Goal: Task Accomplishment & Management: Manage account settings

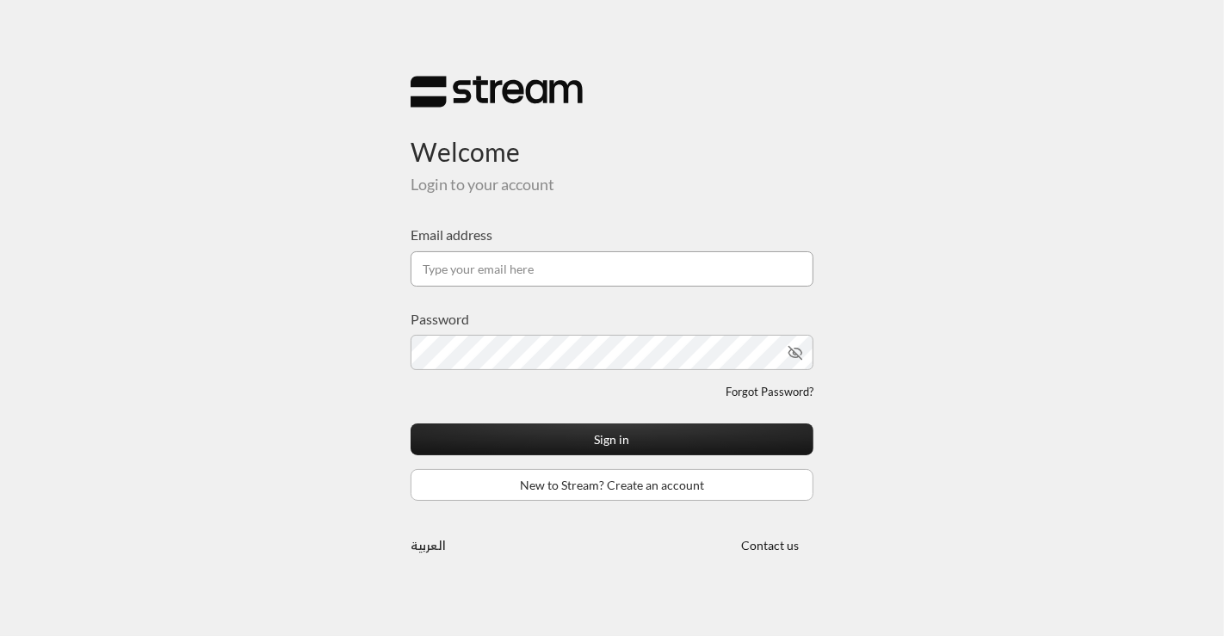
click at [596, 256] on input "Email address" at bounding box center [611, 268] width 403 height 35
type input "[EMAIL_ADDRESS][DOMAIN_NAME]"
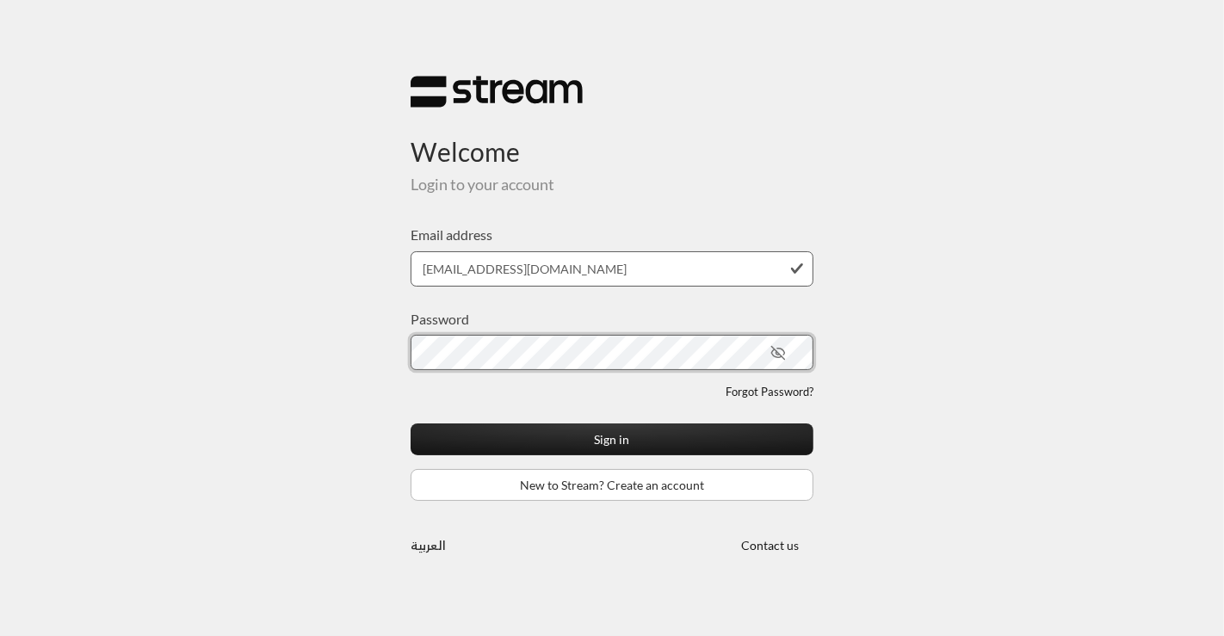
click at [410, 423] on button "Sign in" at bounding box center [611, 439] width 403 height 32
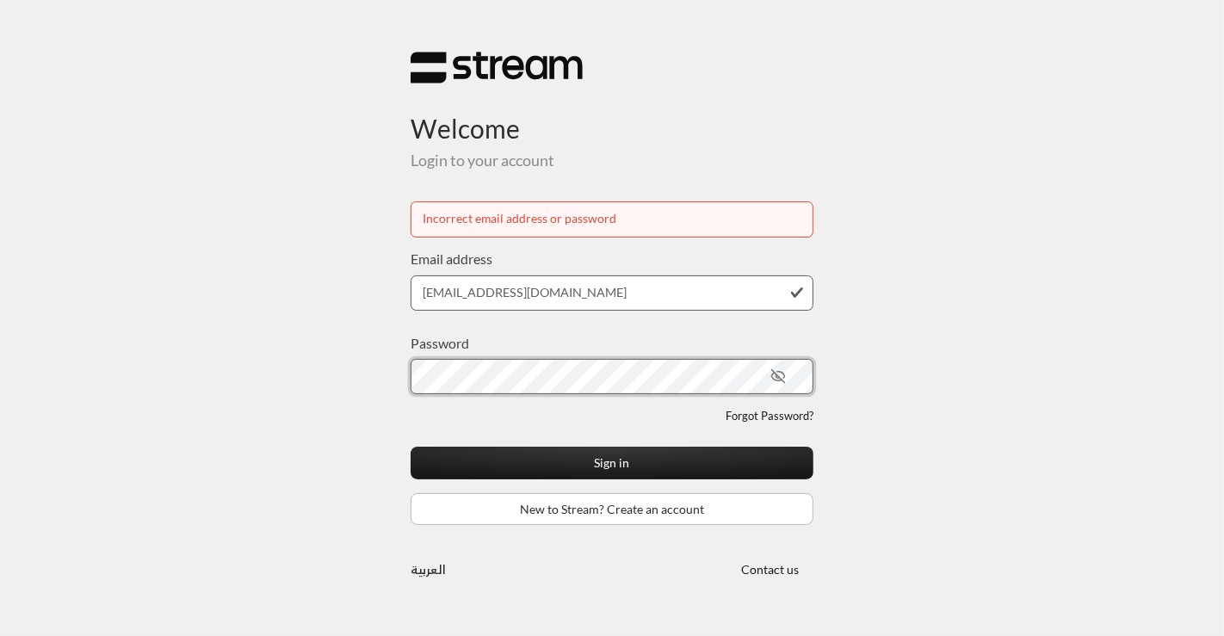
click at [410, 447] on button "Sign in" at bounding box center [611, 463] width 403 height 32
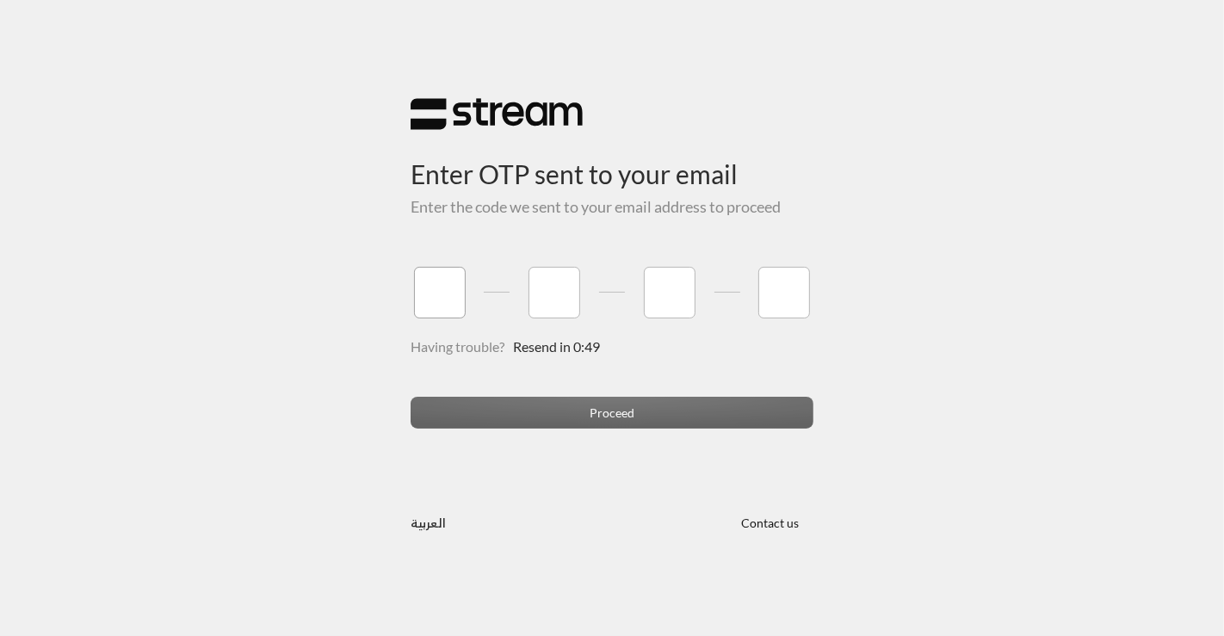
type input "4"
type input "1"
type input "8"
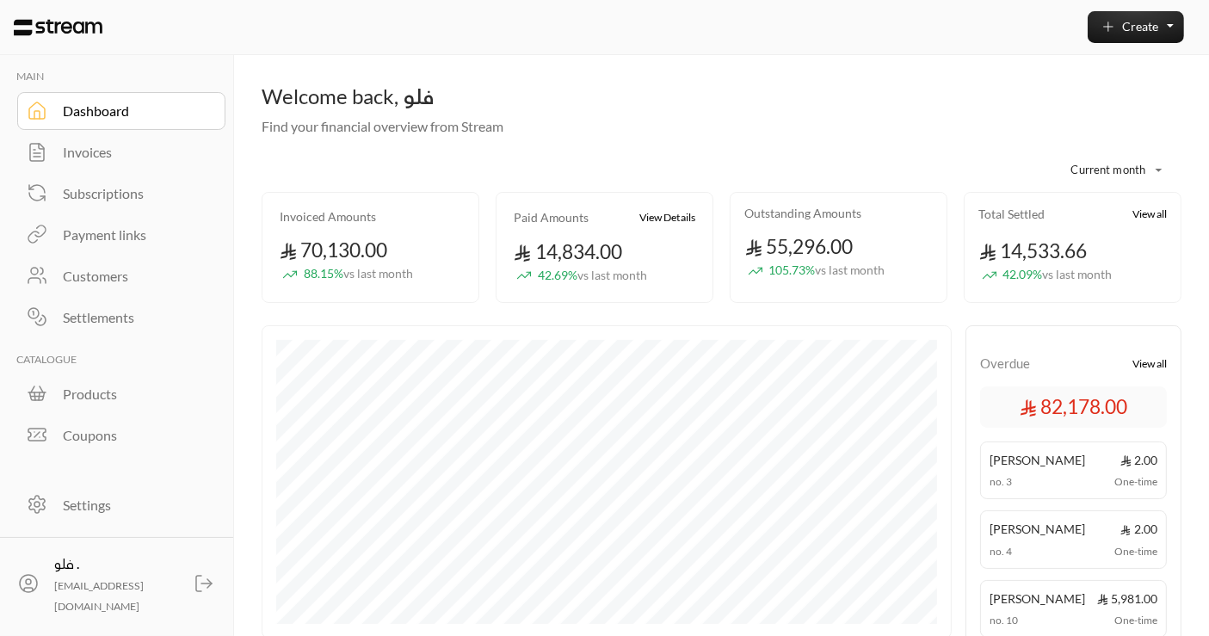
click at [108, 279] on div "Customers" at bounding box center [132, 276] width 139 height 21
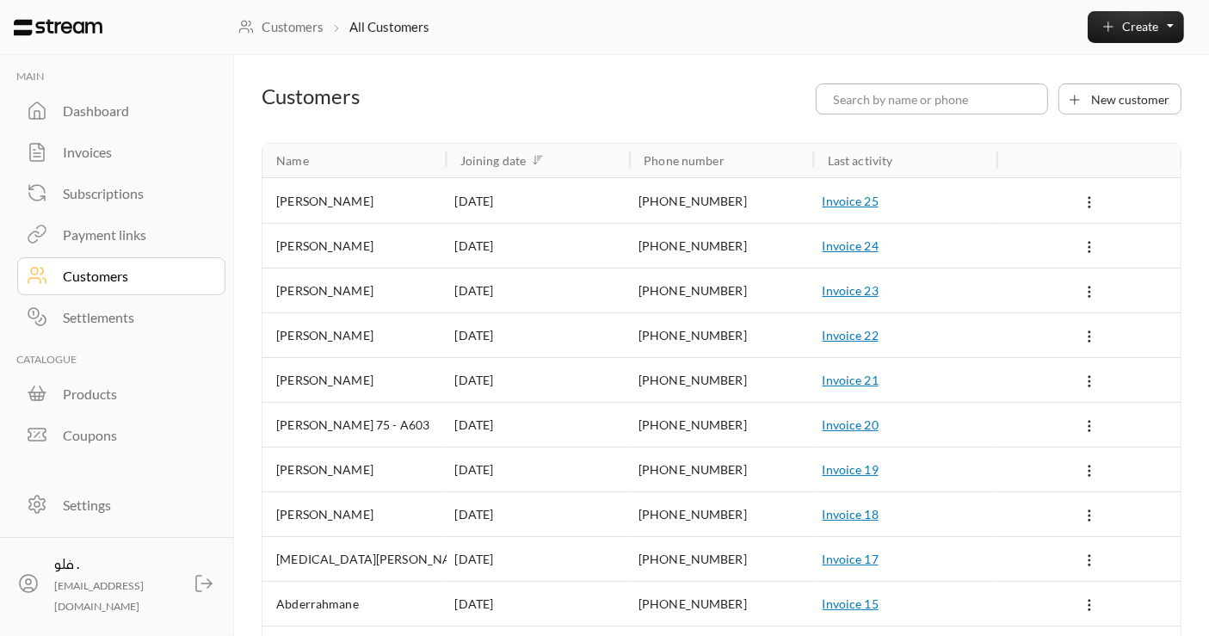
click at [80, 137] on link "Invoices" at bounding box center [121, 152] width 209 height 38
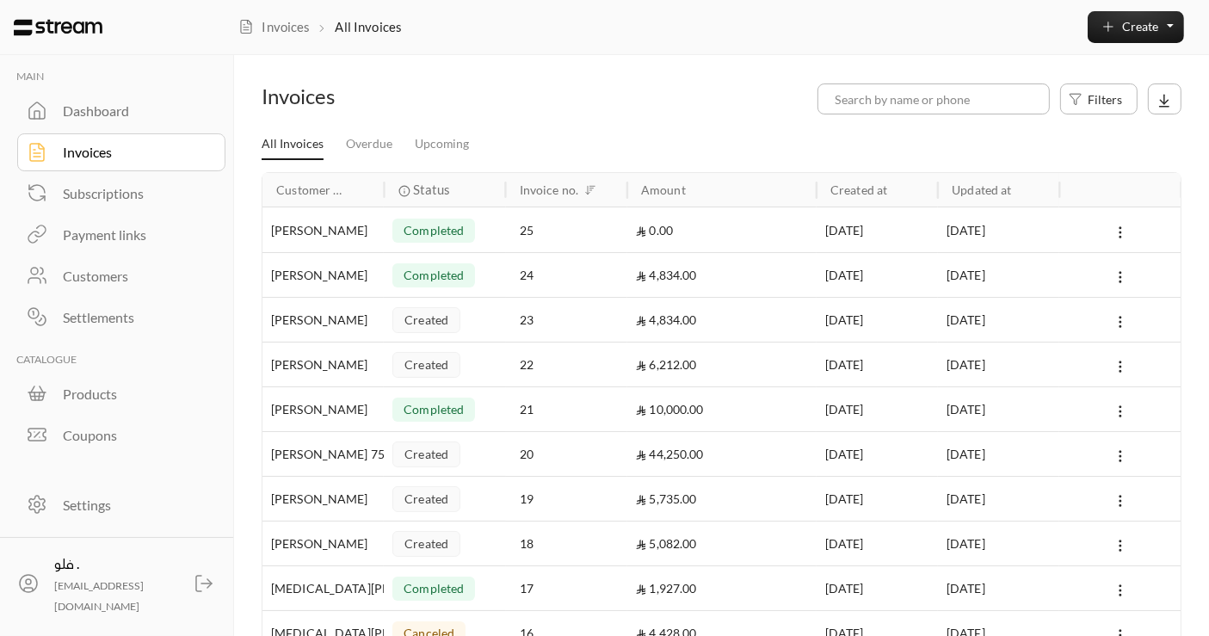
click at [1075, 114] on div "Invoices Filters" at bounding box center [721, 106] width 937 height 47
click at [1078, 104] on icon "button" at bounding box center [1076, 98] width 14 height 15
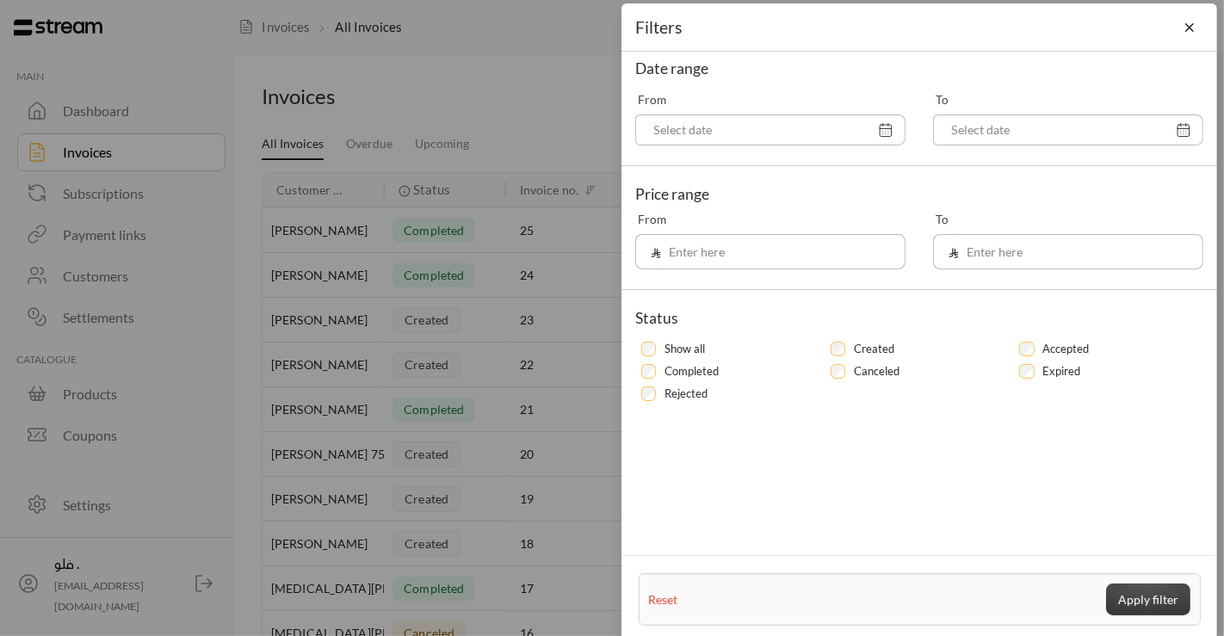
click at [1158, 610] on button "Apply filter" at bounding box center [1148, 599] width 84 height 32
